Goal: Task Accomplishment & Management: Complete application form

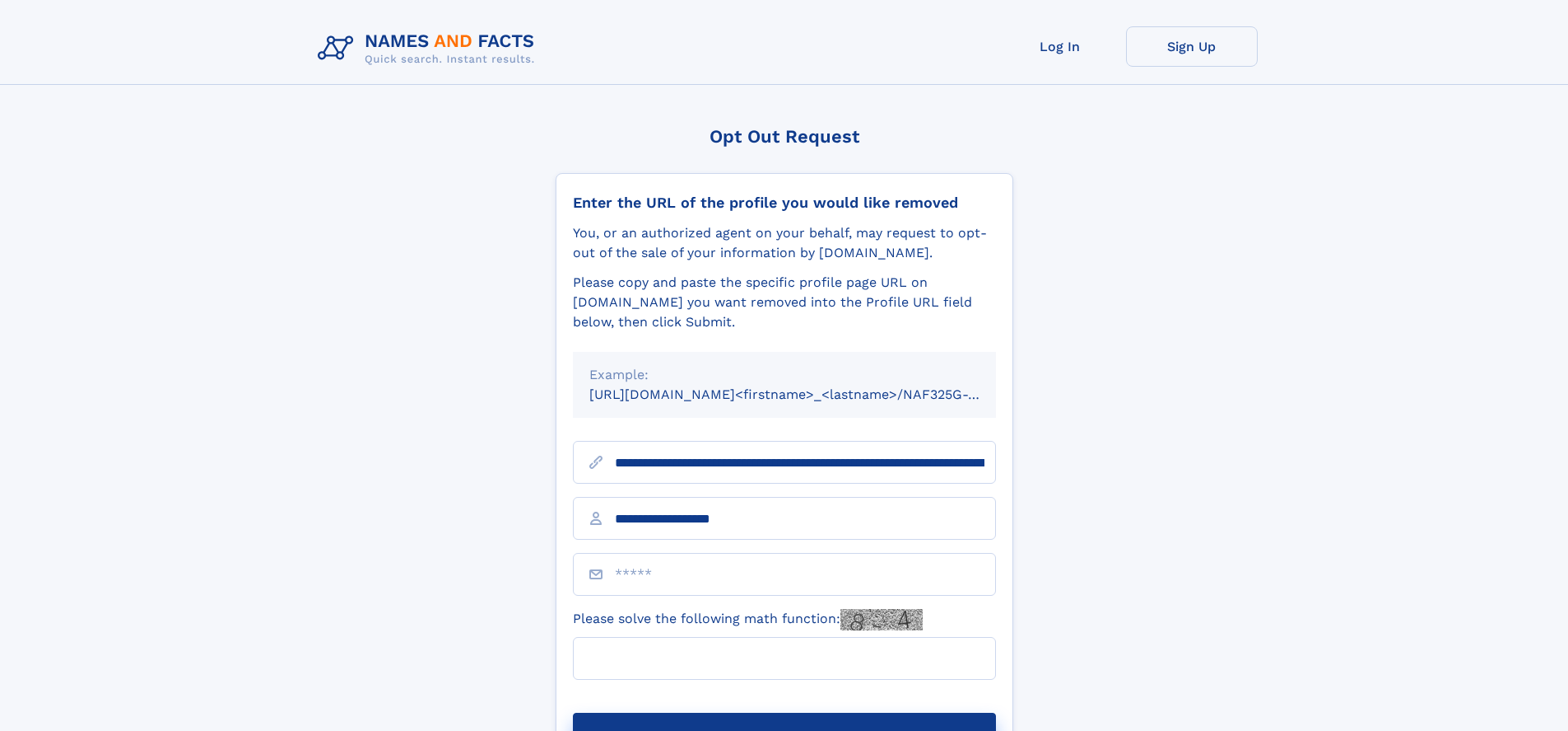
type input "**********"
type input "*"
click at [784, 713] on button "Submit Opt Out Request" at bounding box center [784, 739] width 423 height 53
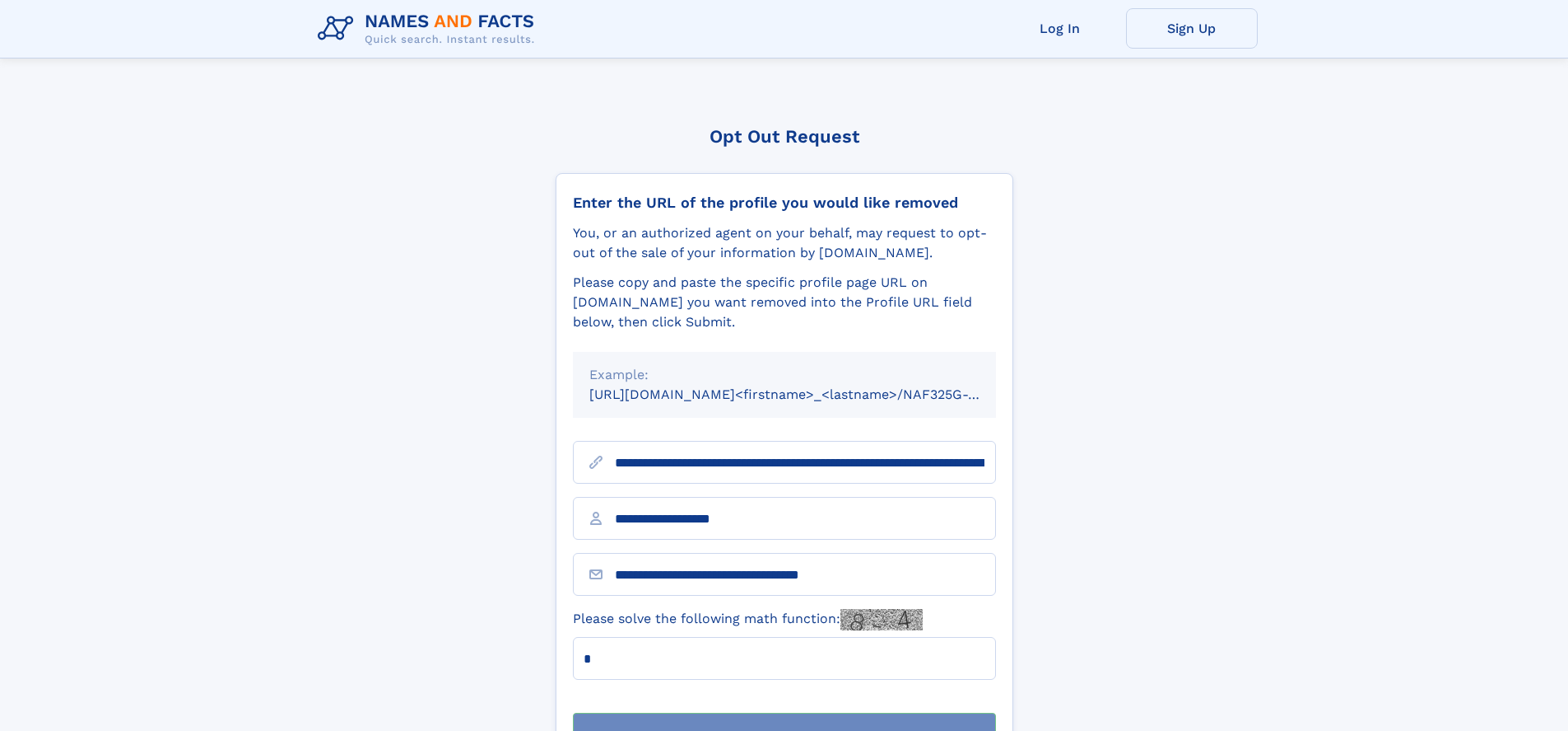
scroll to position [53, 0]
